Goal: Navigation & Orientation: Find specific page/section

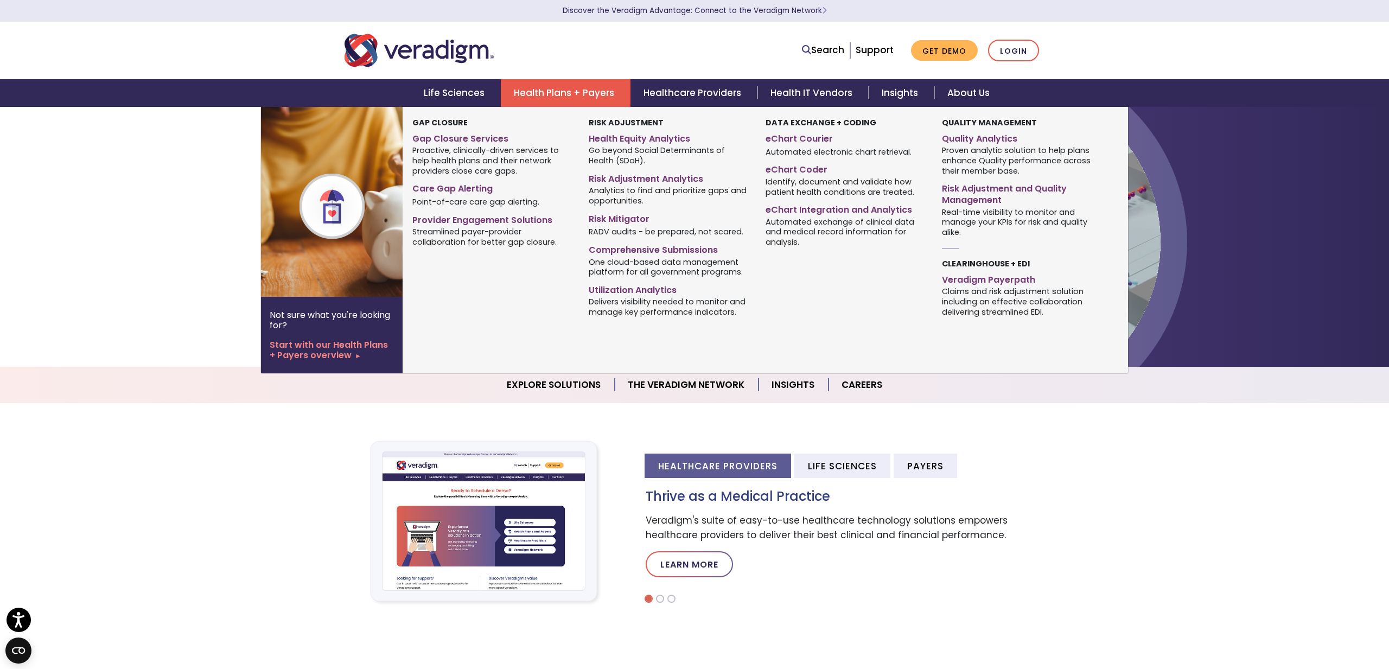
click at [548, 93] on link "Health Plans + Payers" at bounding box center [566, 93] width 130 height 28
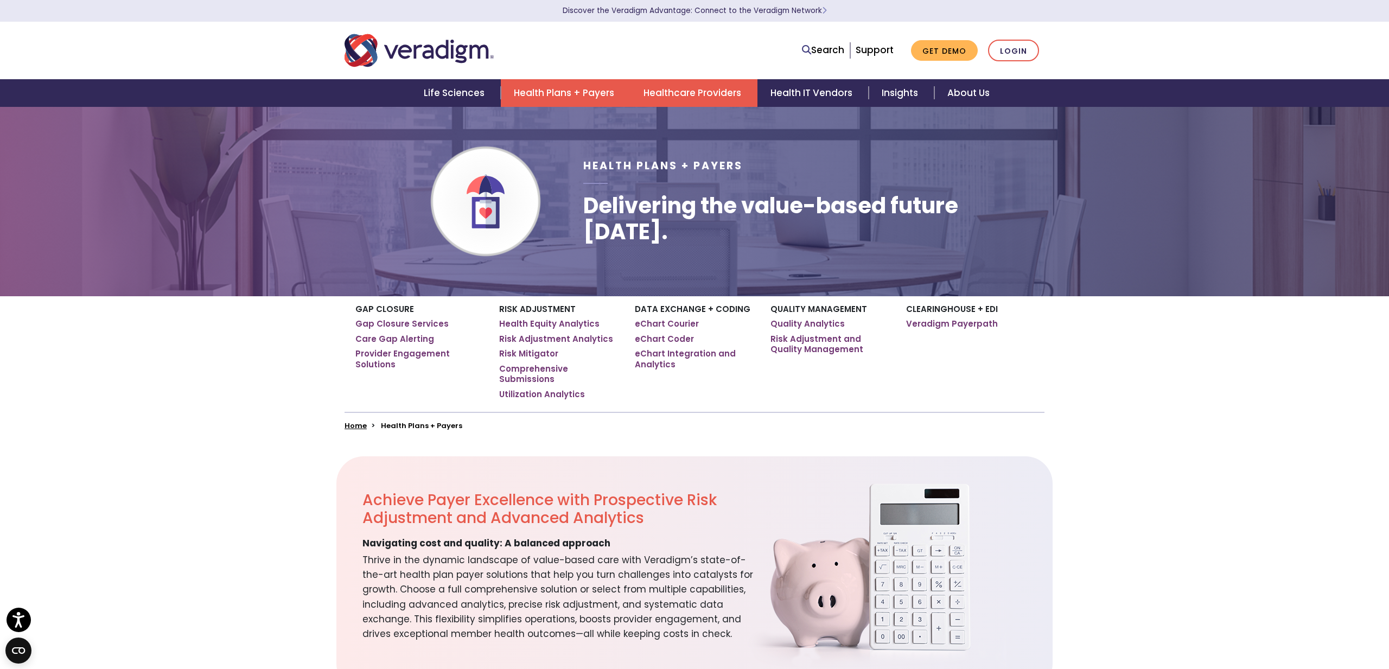
click at [672, 84] on link "Healthcare Providers" at bounding box center [693, 93] width 127 height 28
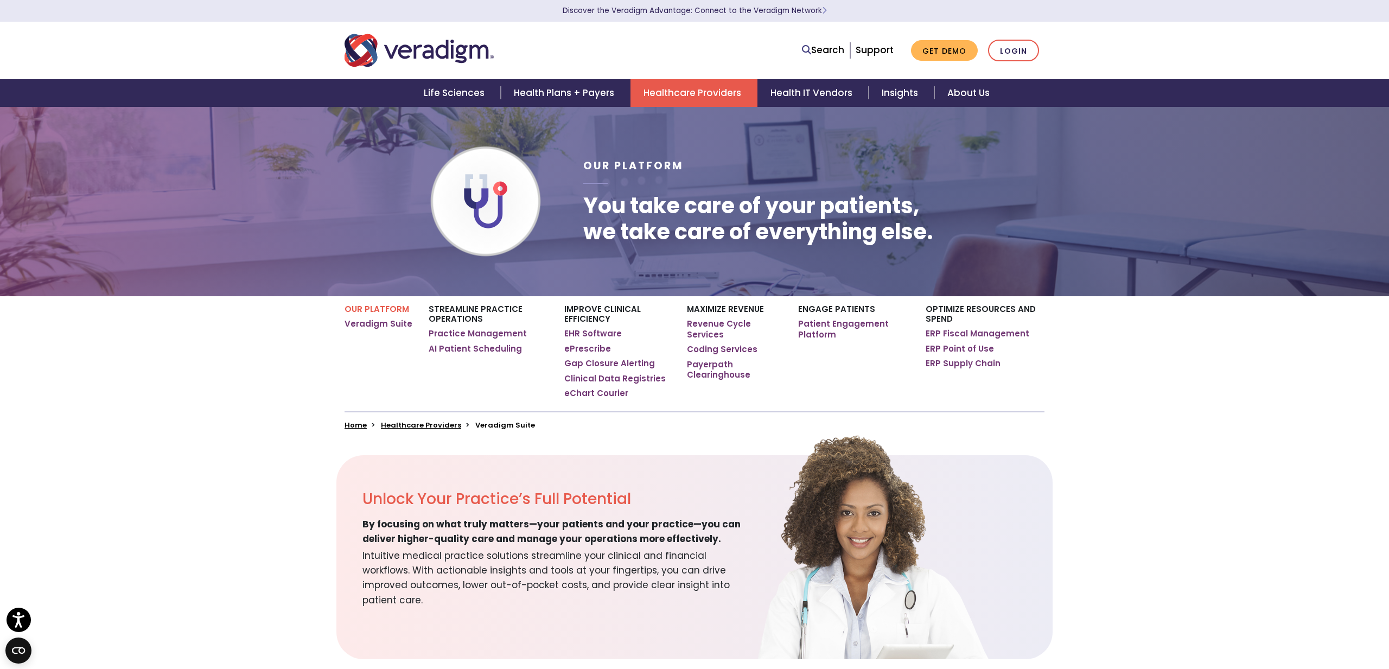
click at [672, 97] on link "Healthcare Providers" at bounding box center [693, 93] width 127 height 28
click at [682, 96] on link "Healthcare Providers" at bounding box center [693, 93] width 127 height 28
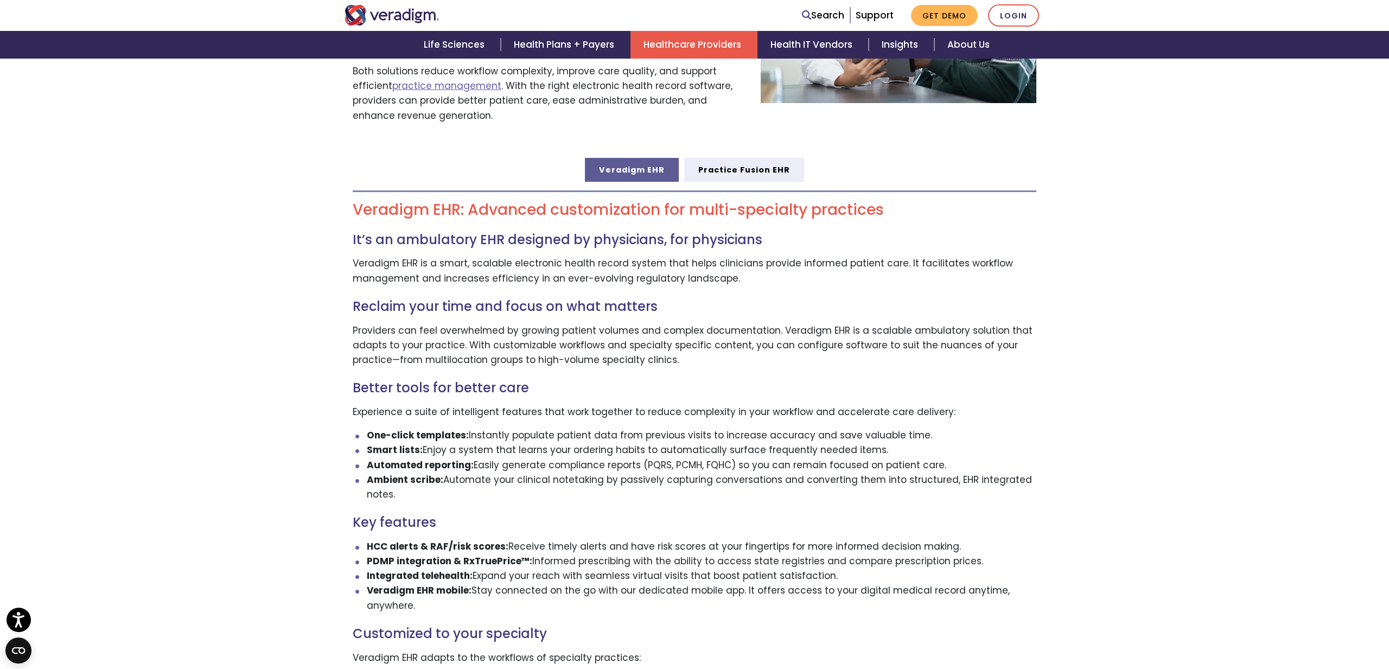
scroll to position [545, 0]
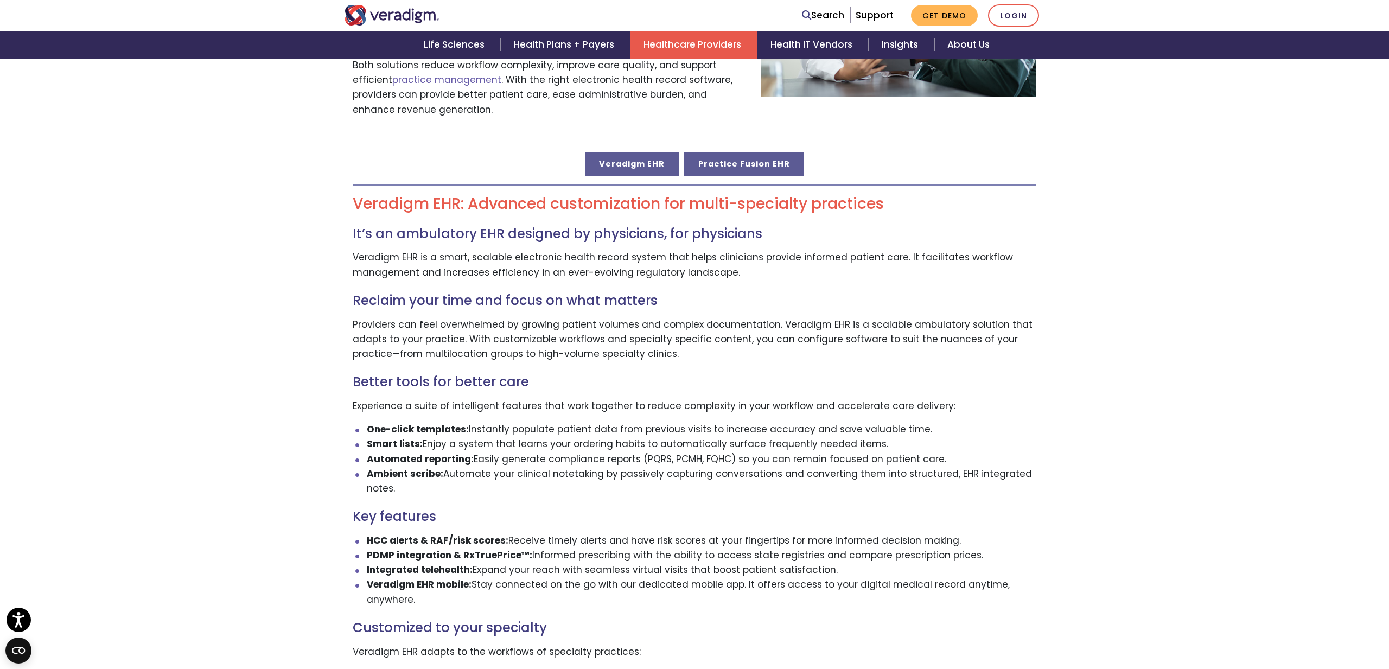
click at [742, 152] on link "Practice Fusion EHR" at bounding box center [744, 164] width 120 height 24
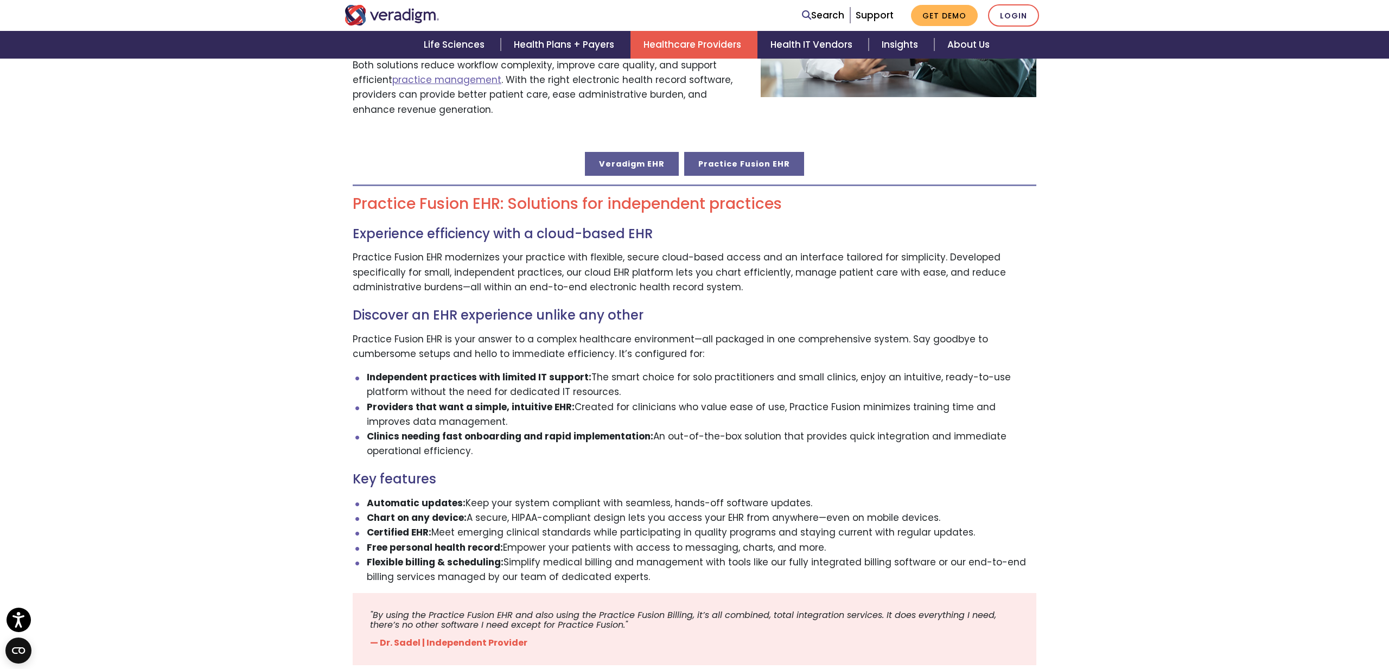
click at [626, 152] on link "Veradigm EHR" at bounding box center [632, 164] width 94 height 24
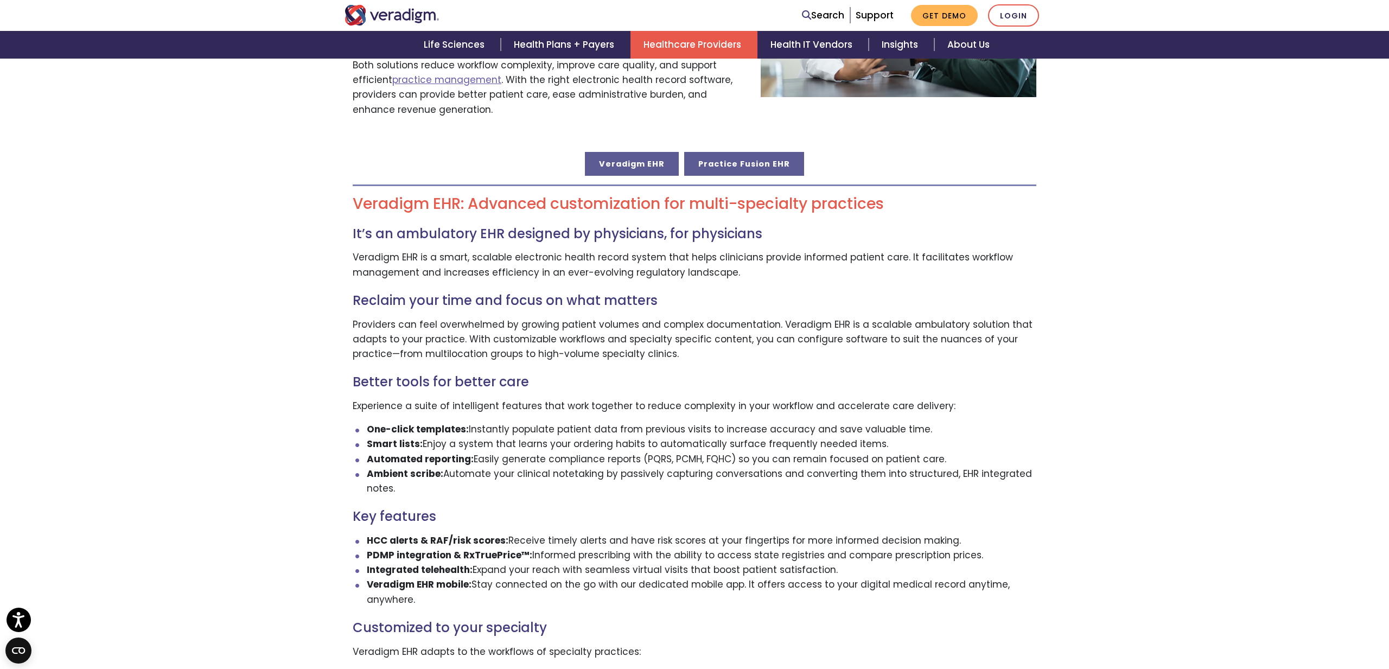
click at [712, 152] on link "Practice Fusion EHR" at bounding box center [744, 164] width 120 height 24
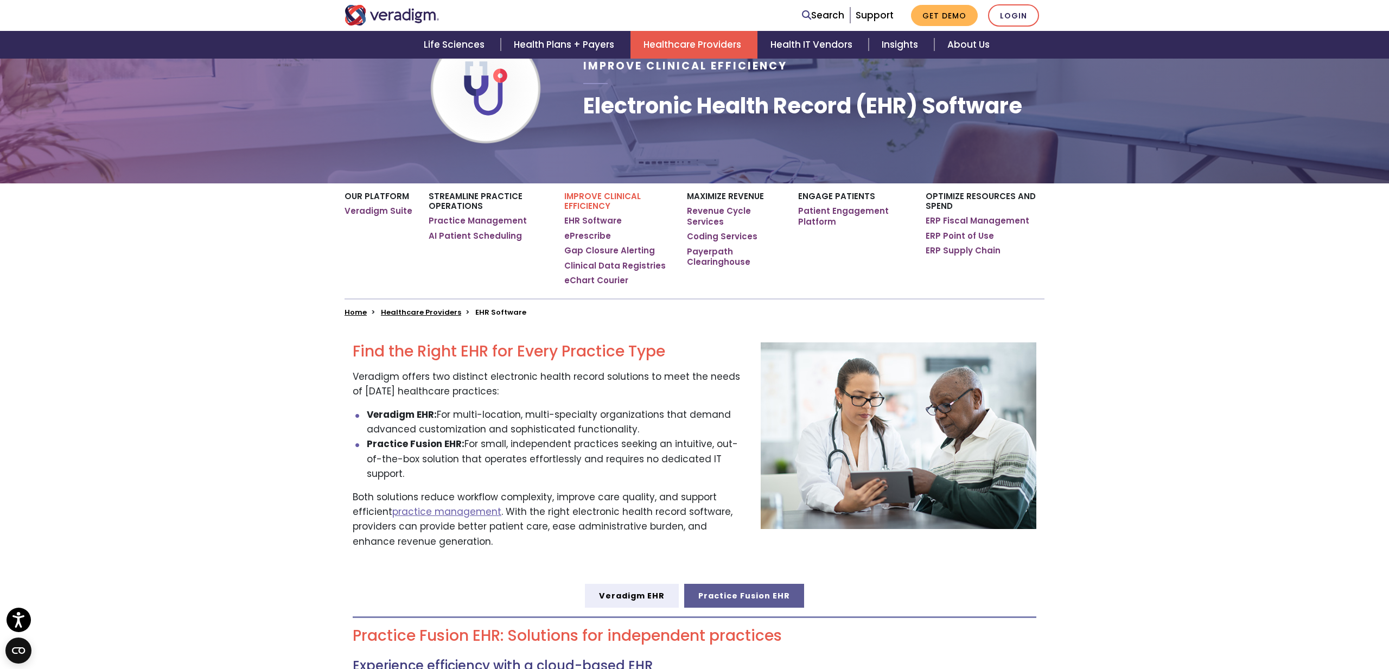
scroll to position [105, 0]
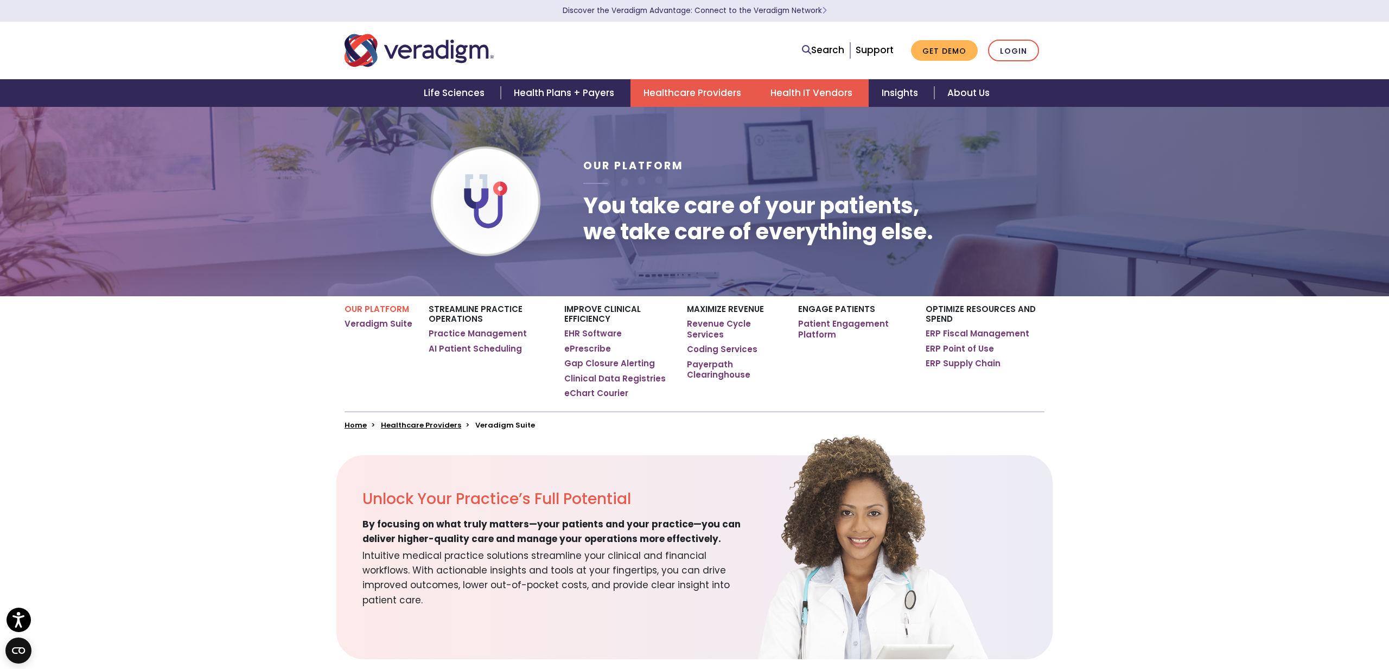
click at [796, 85] on link "Health IT Vendors" at bounding box center [812, 93] width 111 height 28
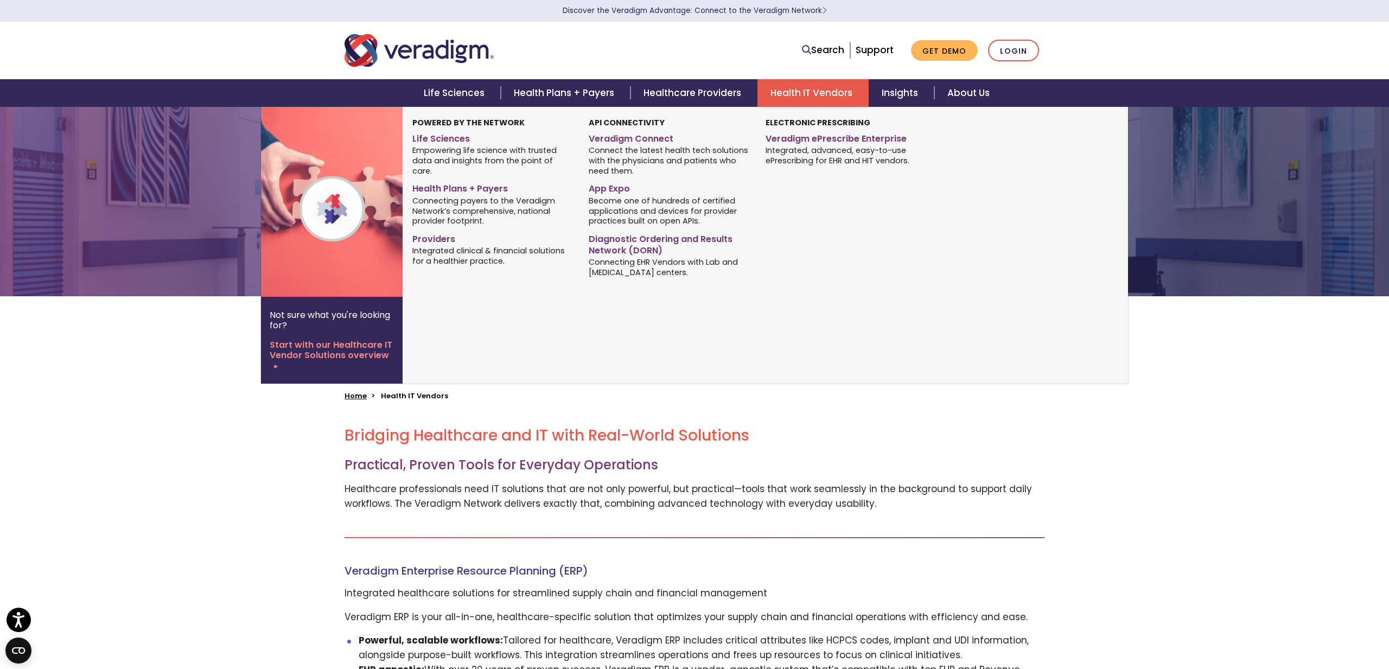
click at [792, 86] on link "Health IT Vendors" at bounding box center [812, 93] width 111 height 28
click at [620, 191] on link "App Expo" at bounding box center [669, 187] width 160 height 16
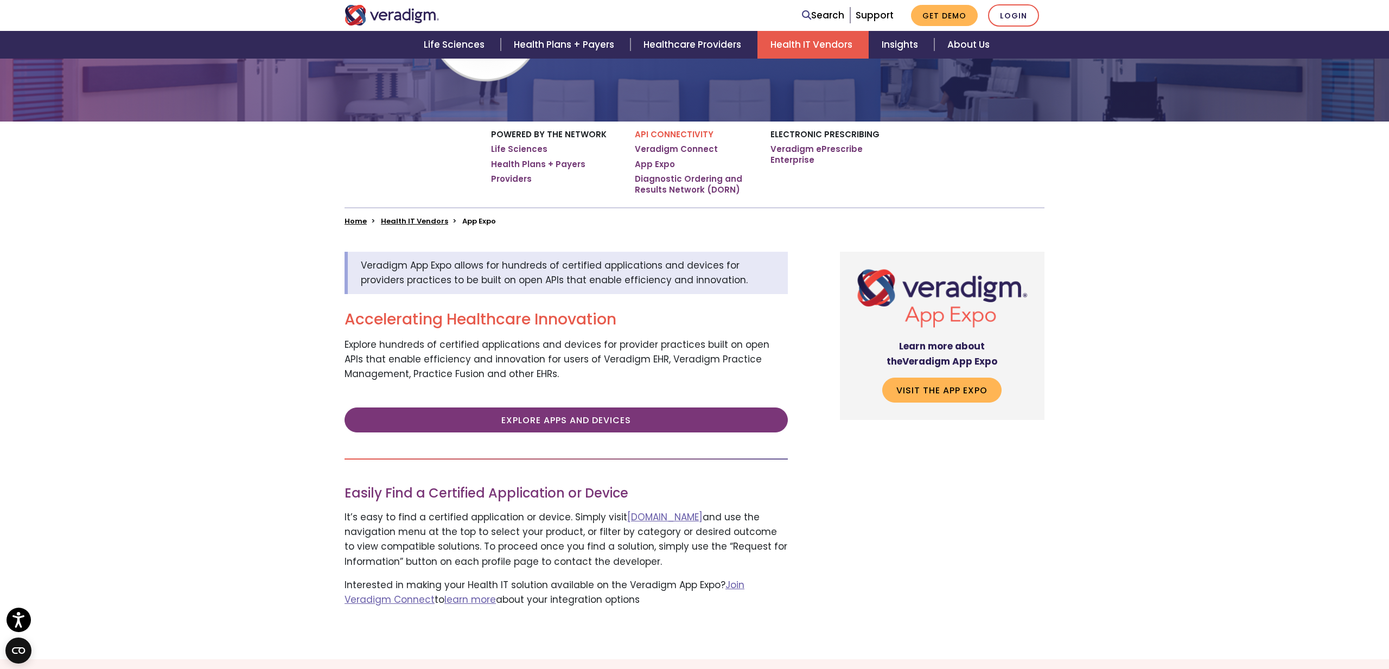
scroll to position [177, 0]
